Goal: Find specific page/section: Find specific page/section

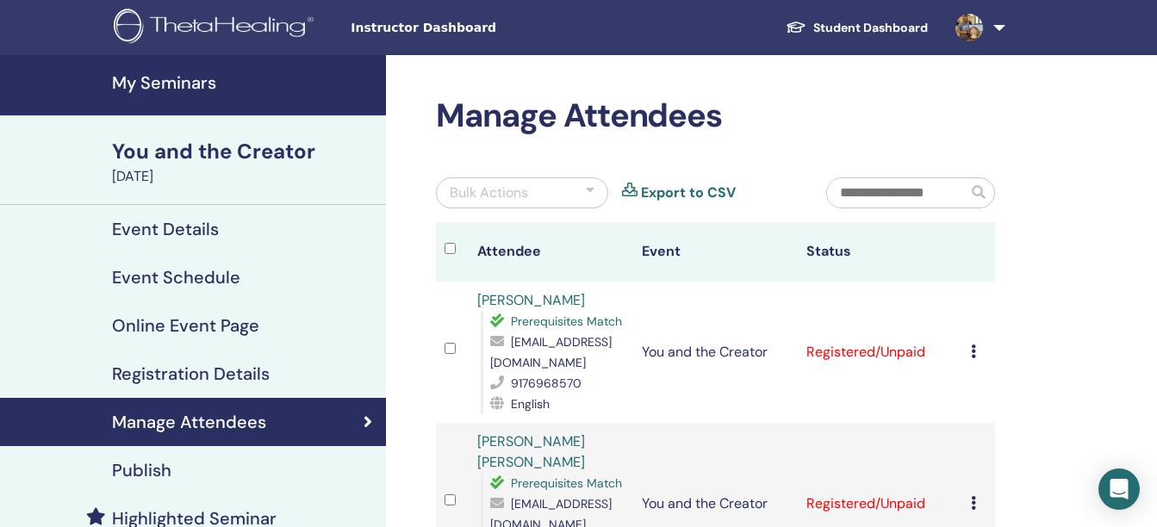
scroll to position [214, 0]
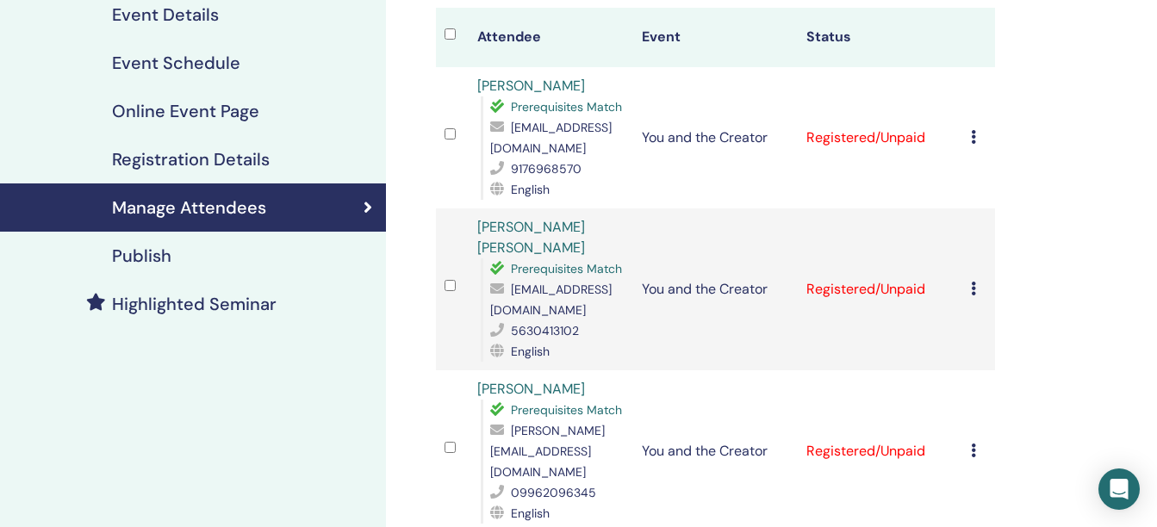
click at [1082, 266] on div "Manage Attendees Bulk Actions Export to CSV Attendee Event Status Madhura Mm Pr…" at bounding box center [771, 482] width 771 height 1283
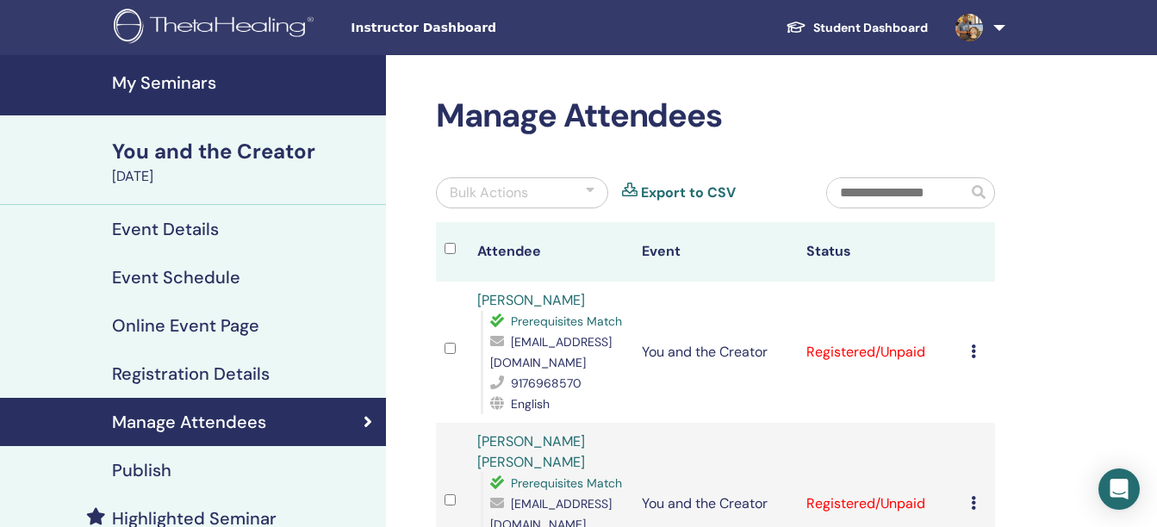
click at [178, 154] on div "You and the Creator" at bounding box center [244, 151] width 264 height 29
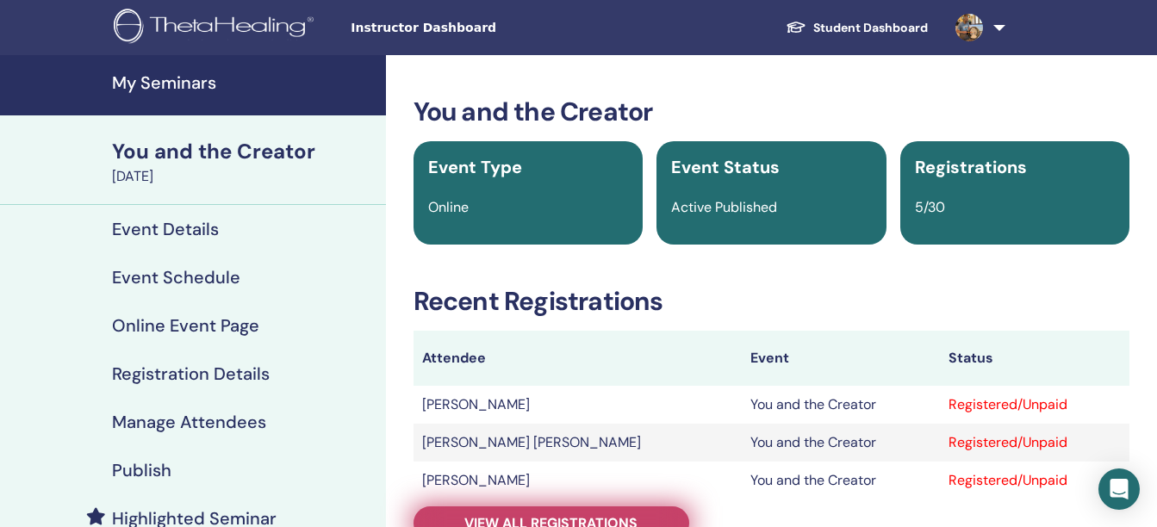
click at [551, 519] on span "View all registrations" at bounding box center [550, 523] width 173 height 18
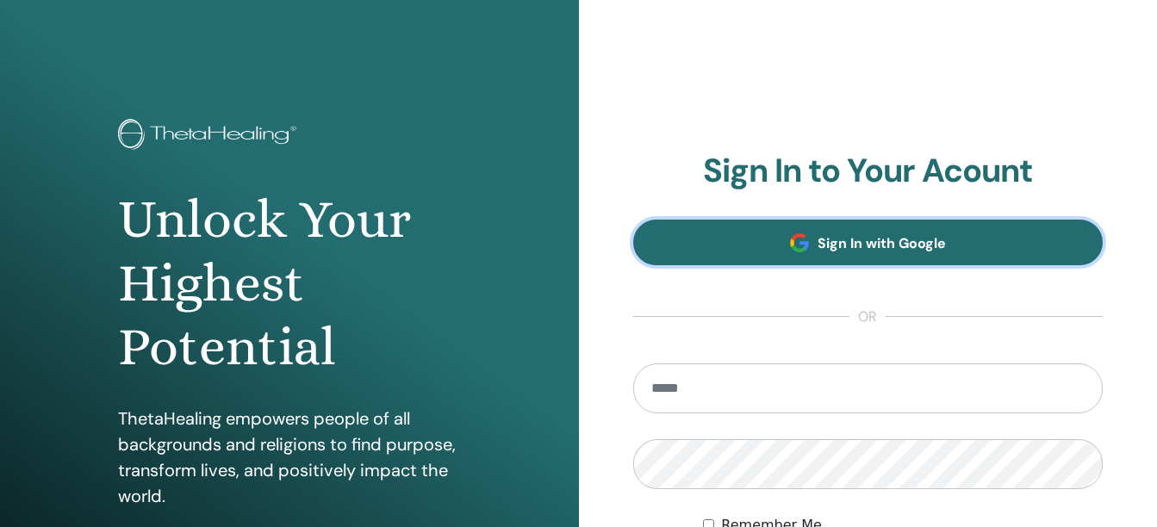
click at [780, 231] on link "Sign In with Google" at bounding box center [868, 243] width 470 height 46
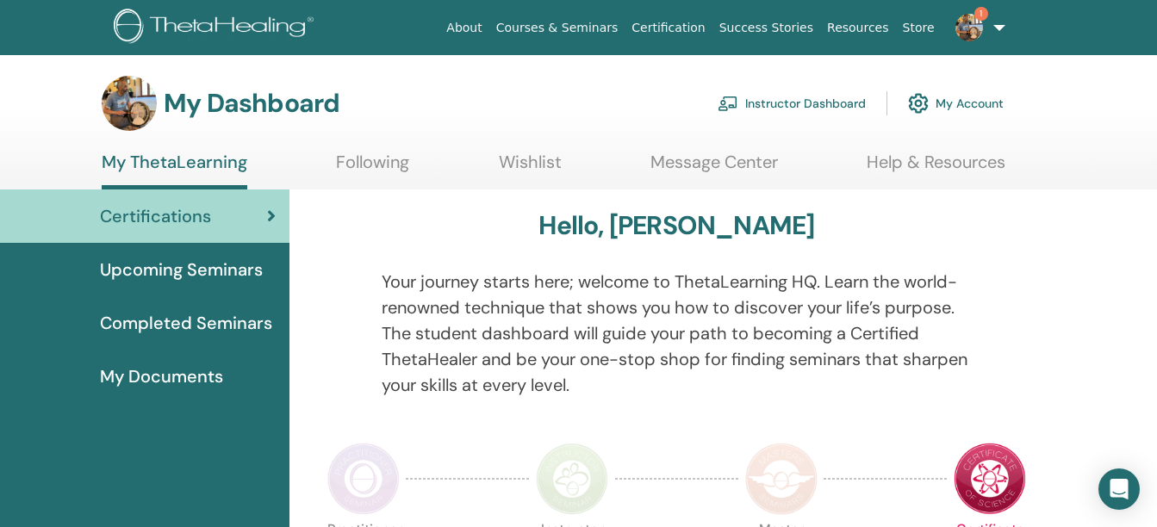
click at [992, 23] on link "1" at bounding box center [976, 27] width 71 height 55
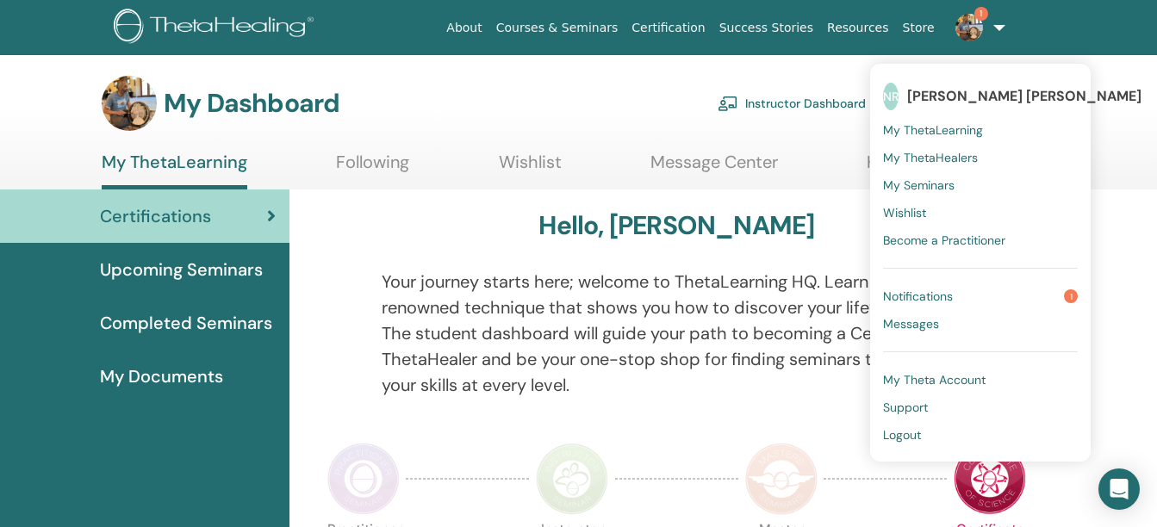
click at [422, 102] on div "My Dashboard Instructor Dashboard My Account" at bounding box center [553, 103] width 902 height 55
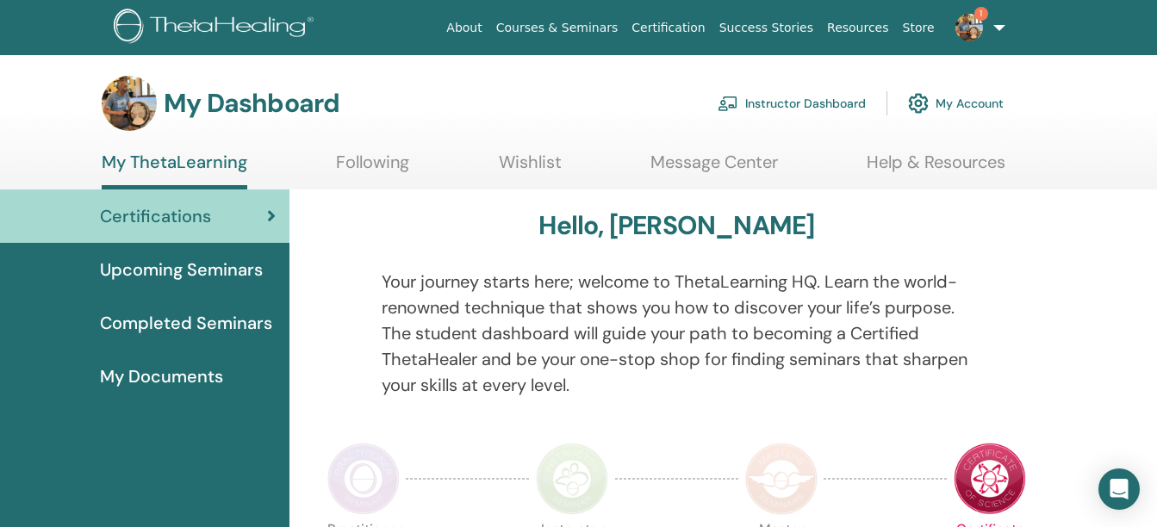
click at [763, 102] on link "Instructor Dashboard" at bounding box center [791, 103] width 148 height 38
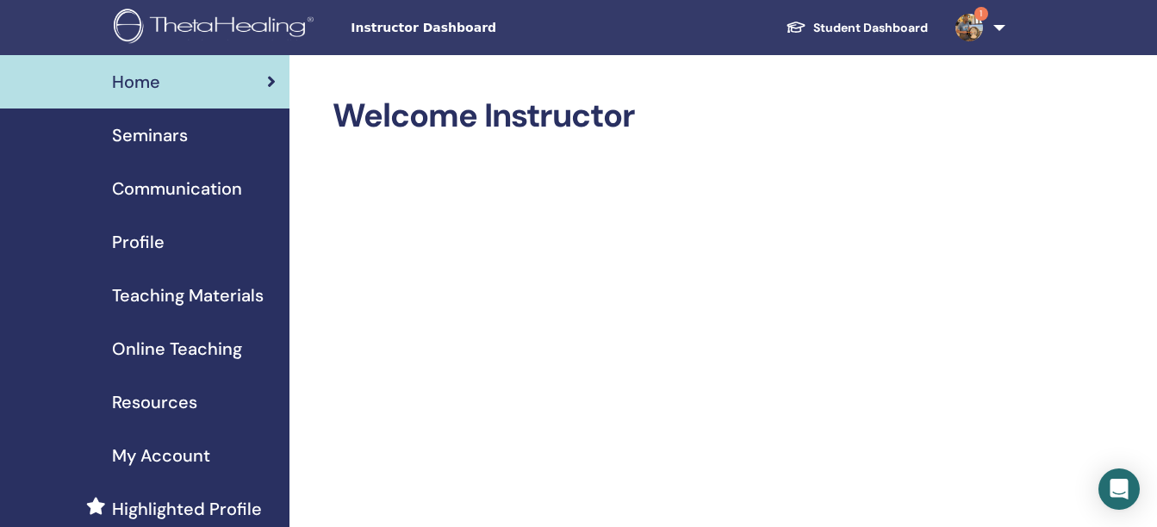
click at [146, 140] on span "Seminars" at bounding box center [150, 135] width 76 height 26
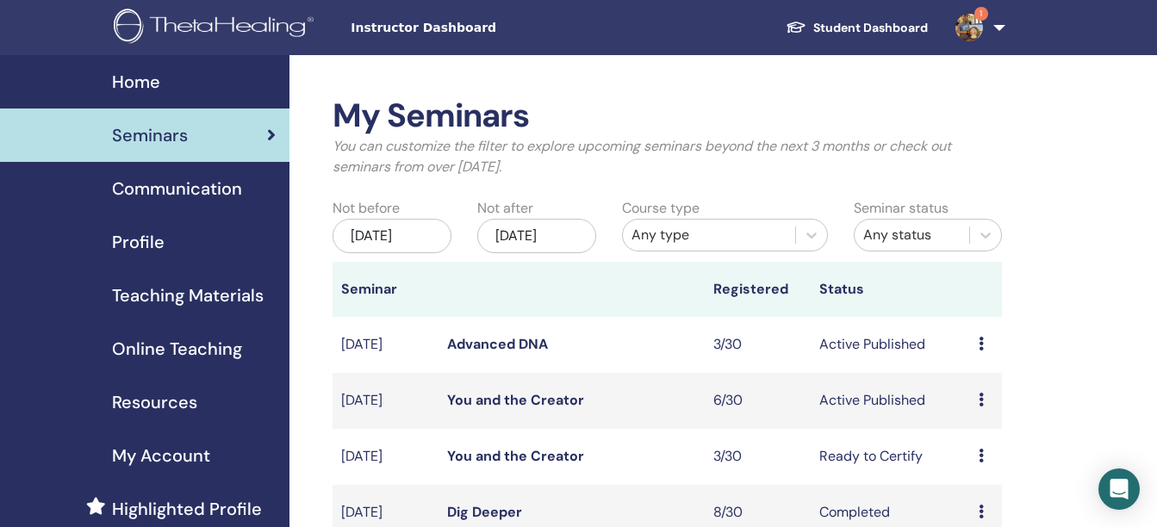
click at [489, 409] on link "You and the Creator" at bounding box center [515, 400] width 137 height 18
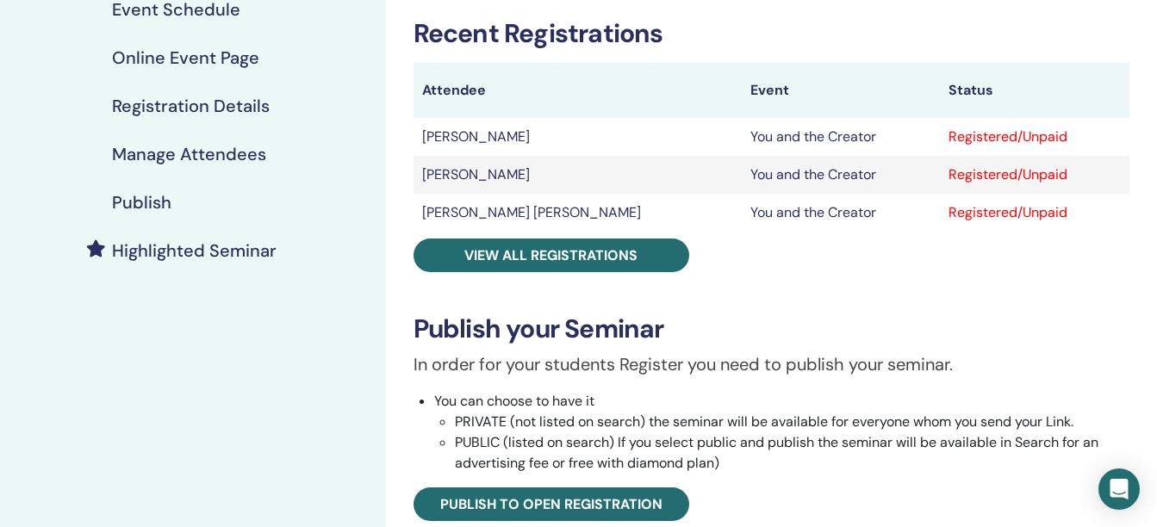
scroll to position [295, 0]
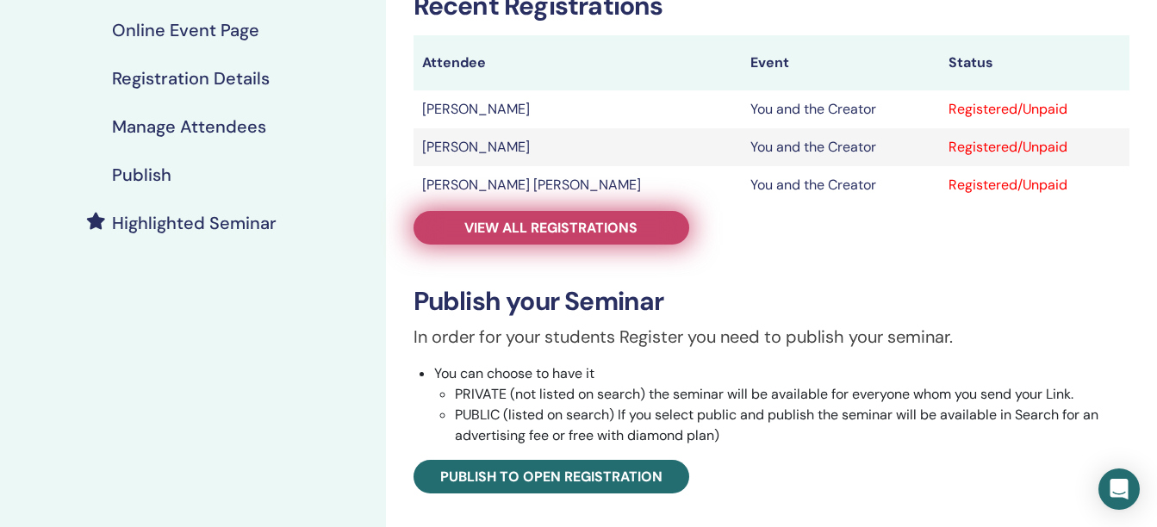
click at [561, 226] on span "View all registrations" at bounding box center [550, 228] width 173 height 18
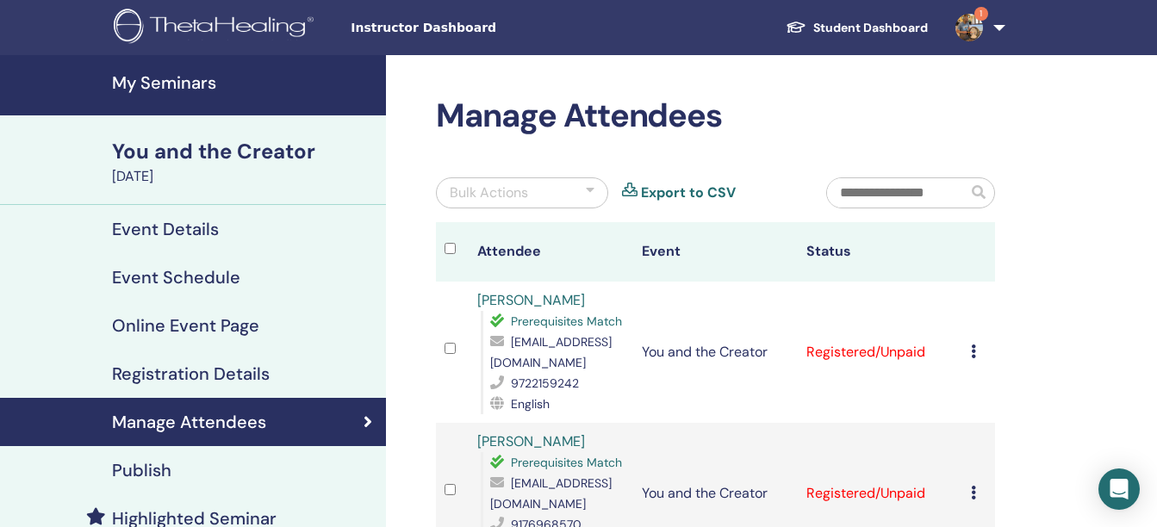
click at [993, 27] on link "1" at bounding box center [976, 27] width 71 height 55
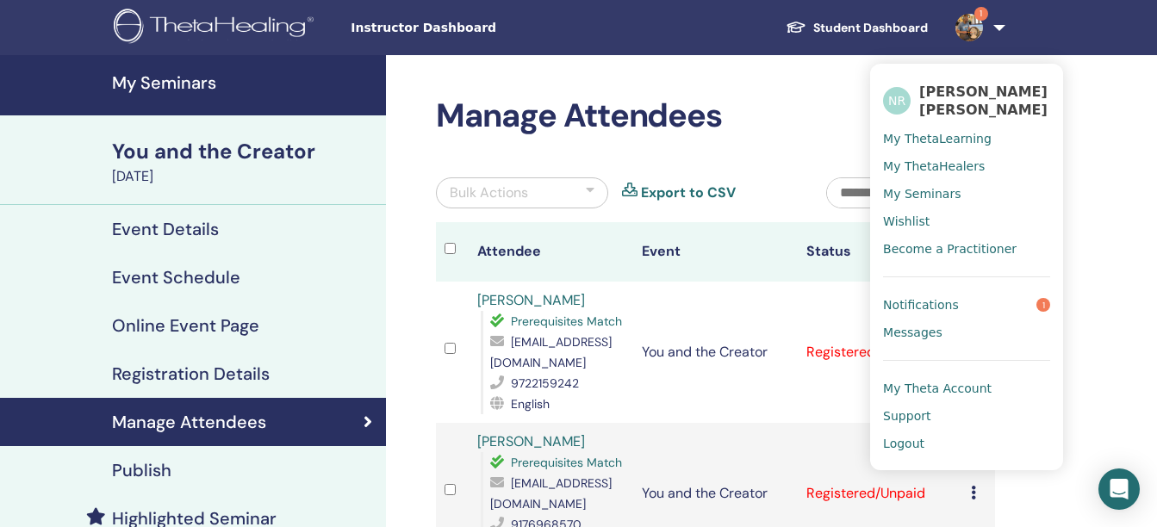
click at [931, 298] on span "Notifications" at bounding box center [921, 305] width 76 height 16
